Goal: Book appointment/travel/reservation

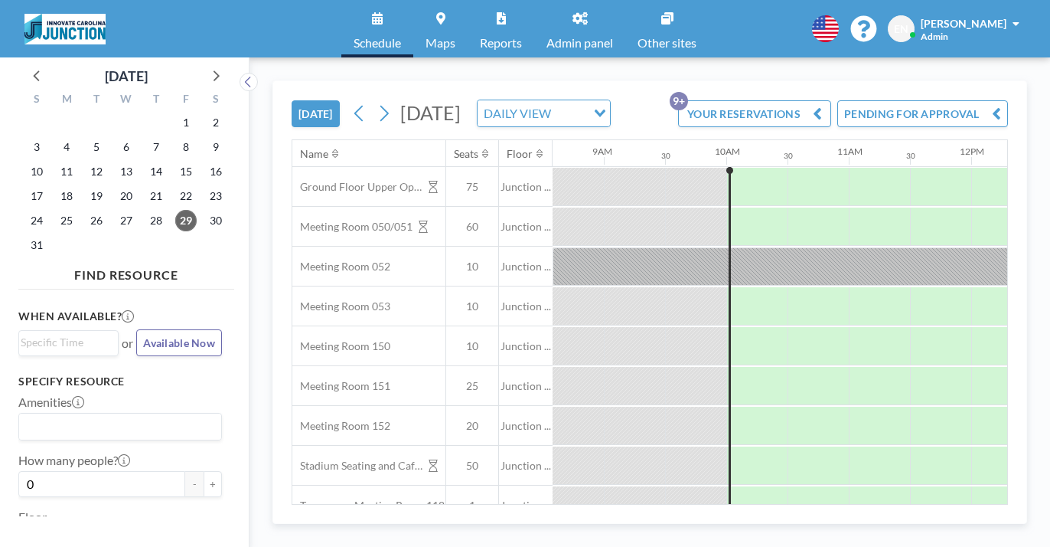
scroll to position [0, 1093]
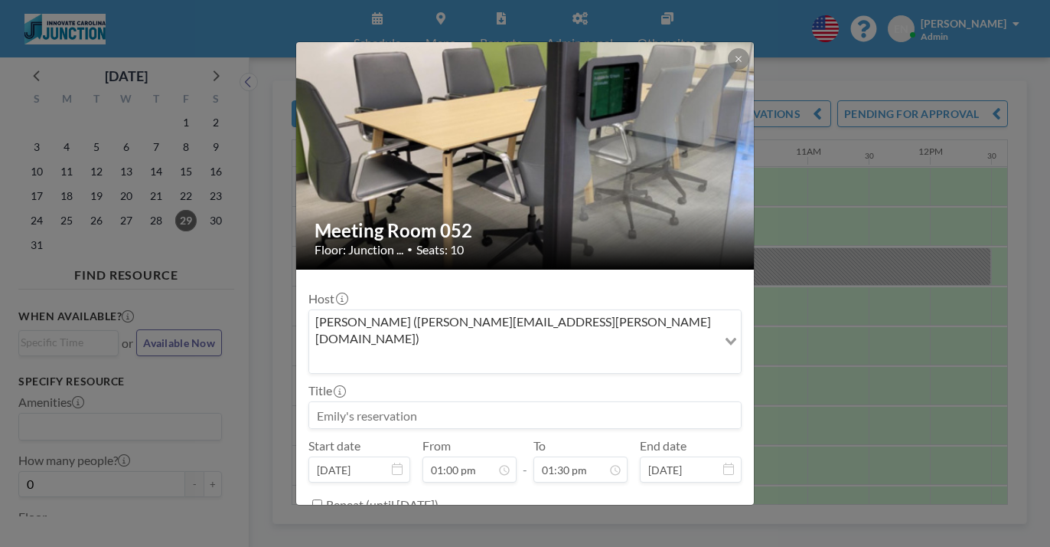
click at [709, 44] on img at bounding box center [525, 156] width 459 height 230
click at [728, 55] on button at bounding box center [738, 58] width 21 height 21
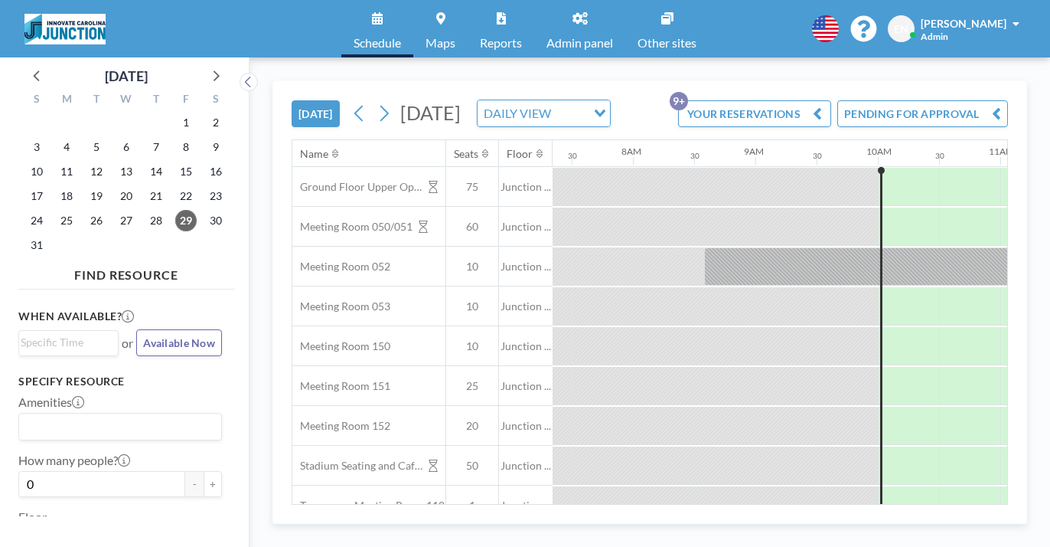
scroll to position [0, 900]
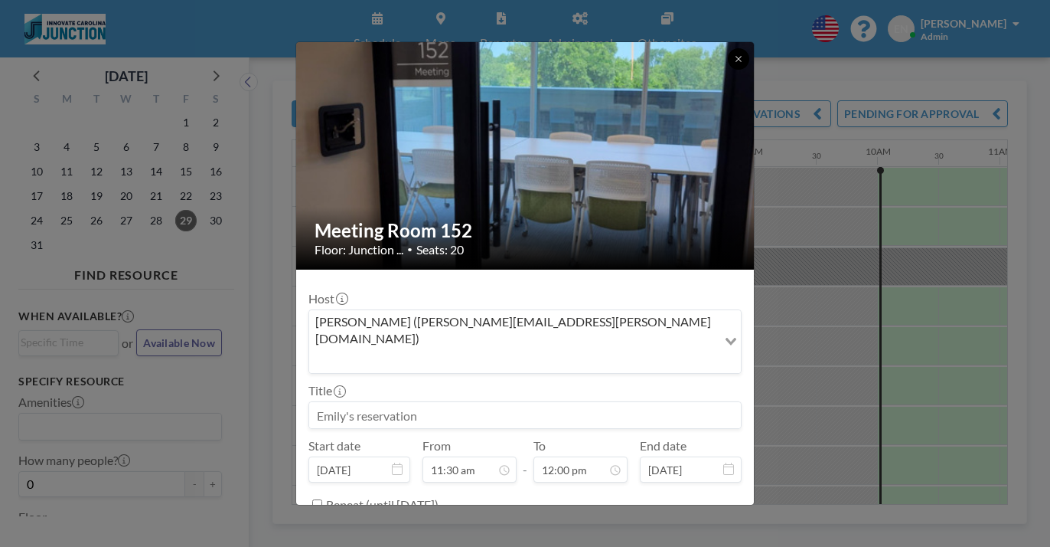
click at [728, 62] on button at bounding box center [738, 58] width 21 height 21
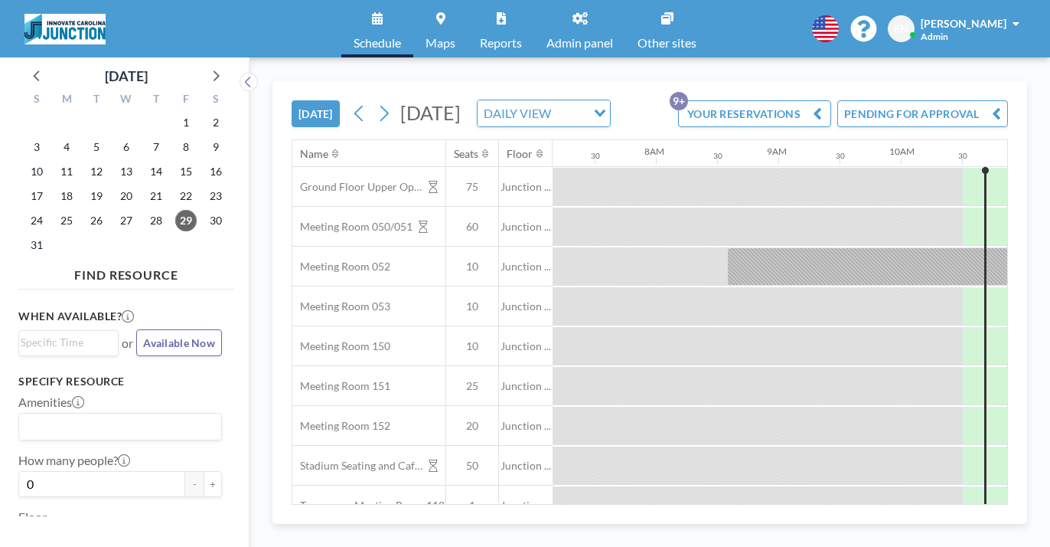
scroll to position [0, 945]
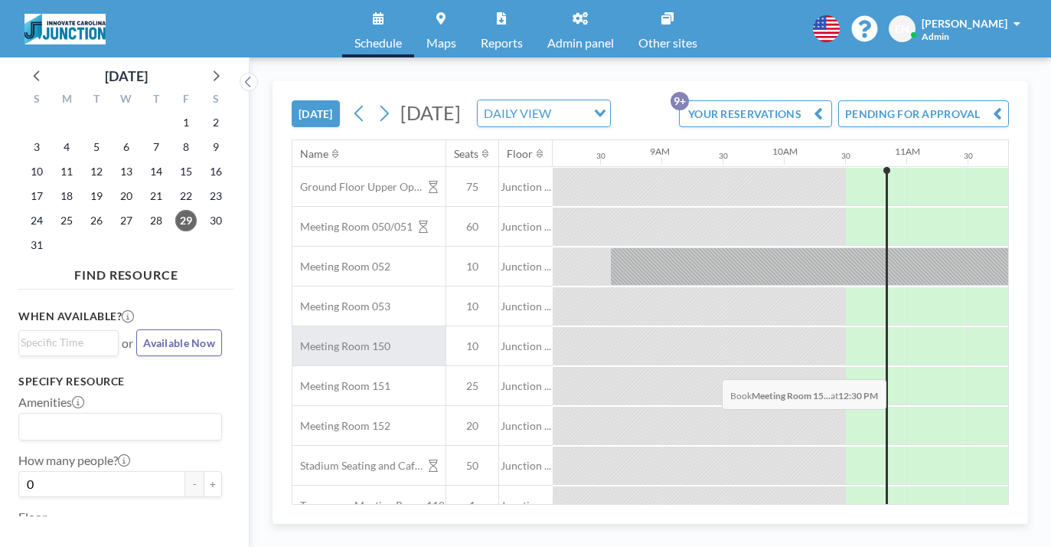
scroll to position [0, 995]
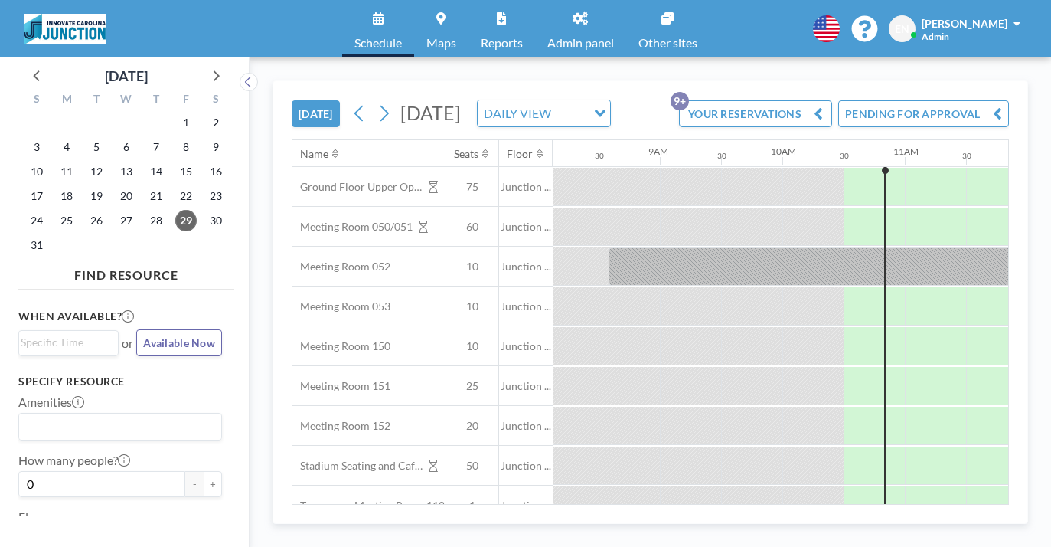
click at [183, 66] on div "[DATE]" at bounding box center [126, 71] width 216 height 29
click at [214, 70] on icon at bounding box center [217, 75] width 6 height 11
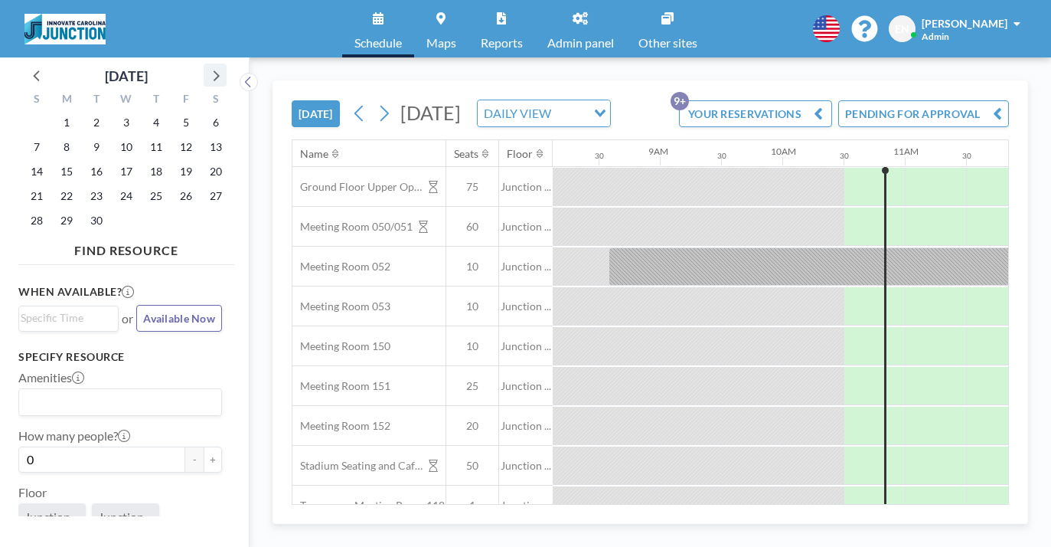
click at [214, 70] on icon at bounding box center [217, 75] width 6 height 11
click at [205, 136] on span "11" at bounding box center [215, 146] width 21 height 21
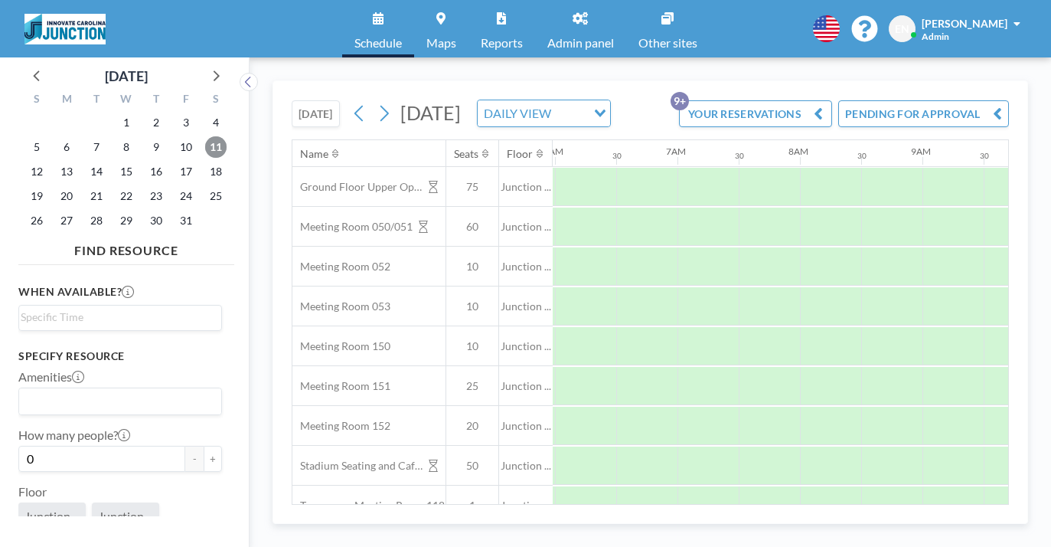
scroll to position [0, 746]
click at [205, 71] on icon at bounding box center [215, 75] width 20 height 20
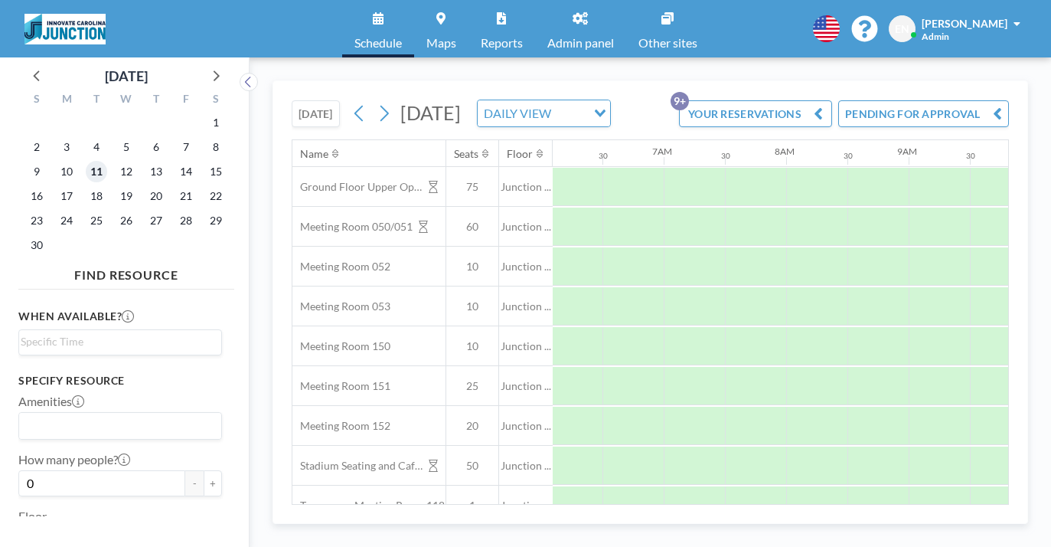
click at [86, 161] on span "11" at bounding box center [96, 171] width 21 height 21
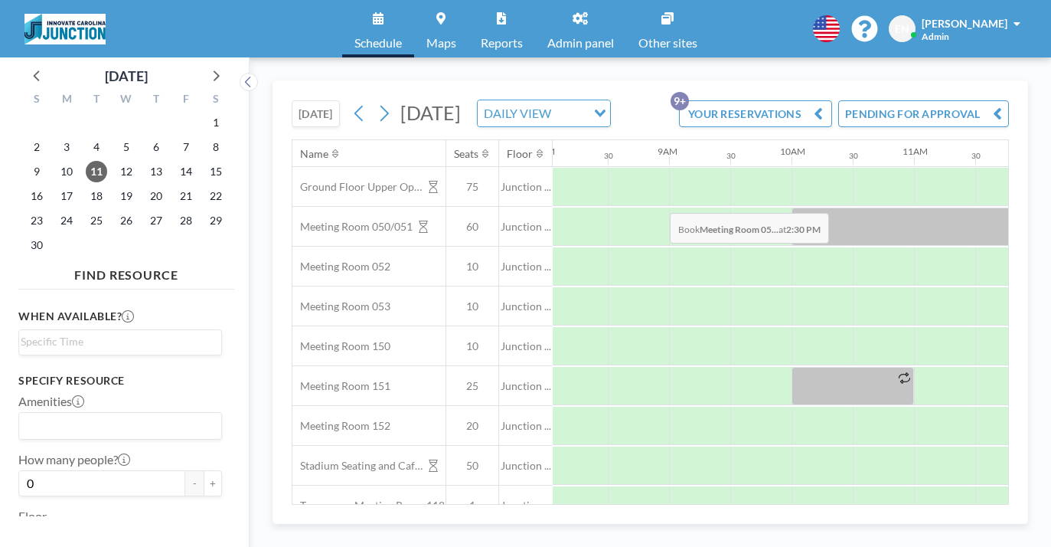
scroll to position [0, 1024]
